Goal: Task Accomplishment & Management: Use online tool/utility

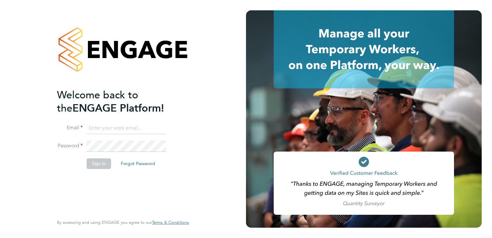
type input "sinead.mills@pretiumresourcing.co.uk"
click at [91, 166] on button "Sign In" at bounding box center [99, 163] width 24 height 10
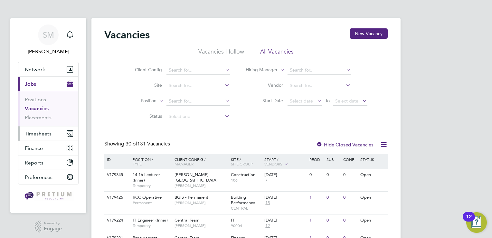
click at [45, 131] on span "Timesheets" at bounding box center [38, 133] width 27 height 6
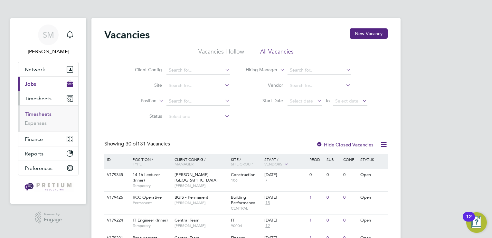
click at [43, 114] on link "Timesheets" at bounding box center [38, 114] width 27 height 6
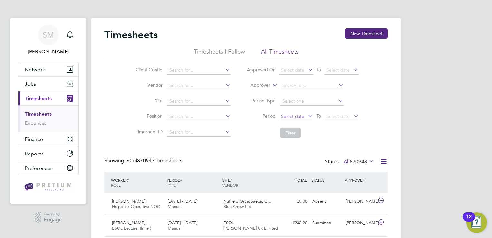
click at [297, 116] on span "Select date" at bounding box center [292, 116] width 23 height 6
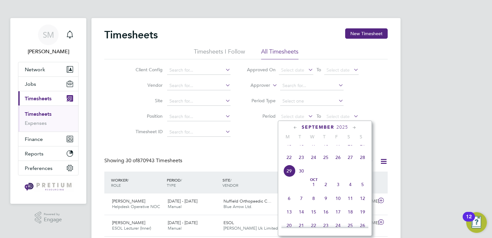
click at [292, 162] on span "22" at bounding box center [289, 157] width 12 height 12
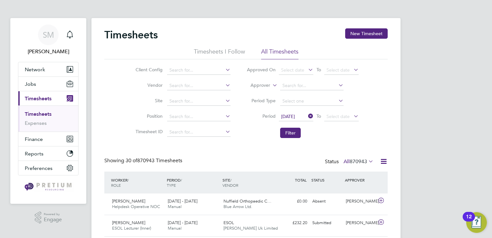
click at [332, 111] on li "Period [DATE] To Select date" at bounding box center [303, 116] width 128 height 15
click at [334, 114] on span "Select date" at bounding box center [338, 116] width 23 height 6
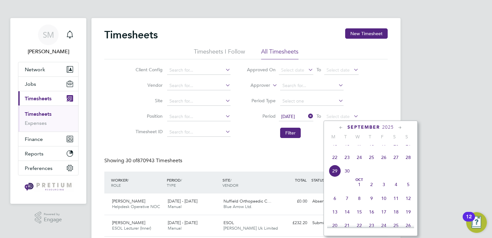
click at [410, 163] on span "28" at bounding box center [408, 157] width 12 height 12
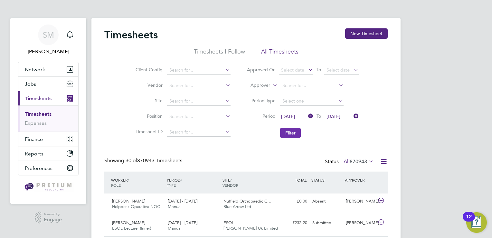
click at [290, 133] on button "Filter" at bounding box center [290, 133] width 21 height 10
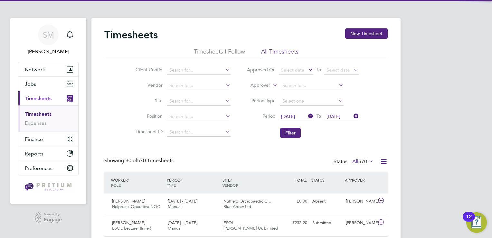
click at [386, 162] on icon at bounding box center [384, 161] width 8 height 8
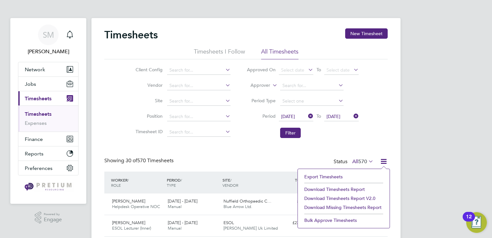
click at [360, 198] on li "Download Timesheets Report v2.0" at bounding box center [343, 198] width 85 height 9
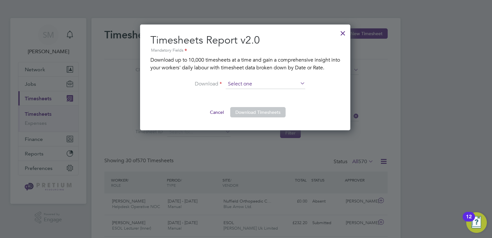
click at [229, 85] on input at bounding box center [266, 84] width 80 height 10
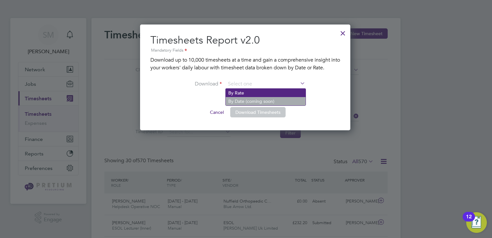
click at [231, 89] on li "By Rate" at bounding box center [266, 93] width 80 height 8
type input "By Rate"
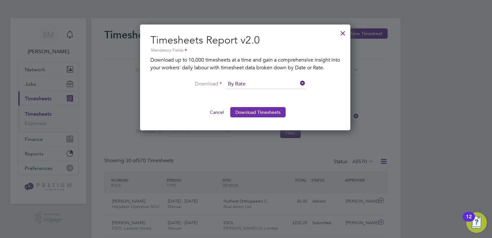
click at [242, 109] on button "Download Timesheets" at bounding box center [257, 112] width 55 height 10
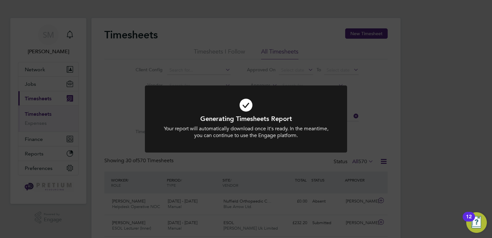
click at [311, 50] on div "Generating Timesheets Report Your report will automatically download once it's …" at bounding box center [246, 119] width 492 height 238
